Goal: Navigation & Orientation: Understand site structure

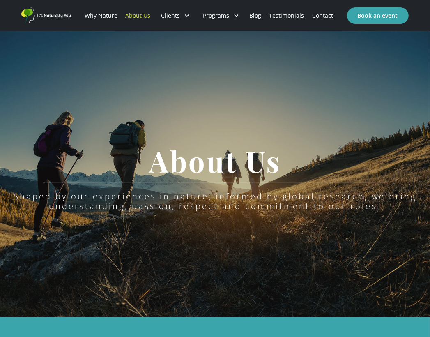
click at [108, 16] on link "Why Nature" at bounding box center [100, 16] width 41 height 28
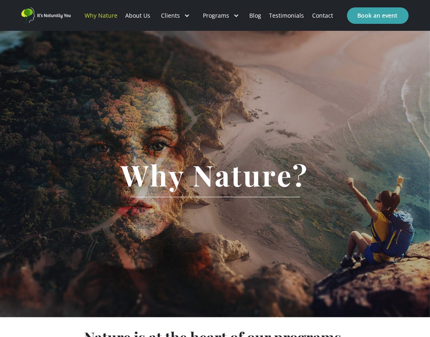
click at [145, 16] on link "About Us" at bounding box center [138, 16] width 33 height 28
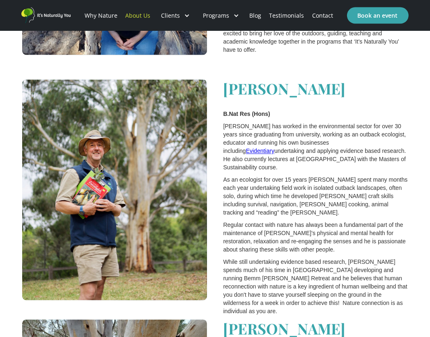
scroll to position [985, 0]
